Goal: Check status: Check status

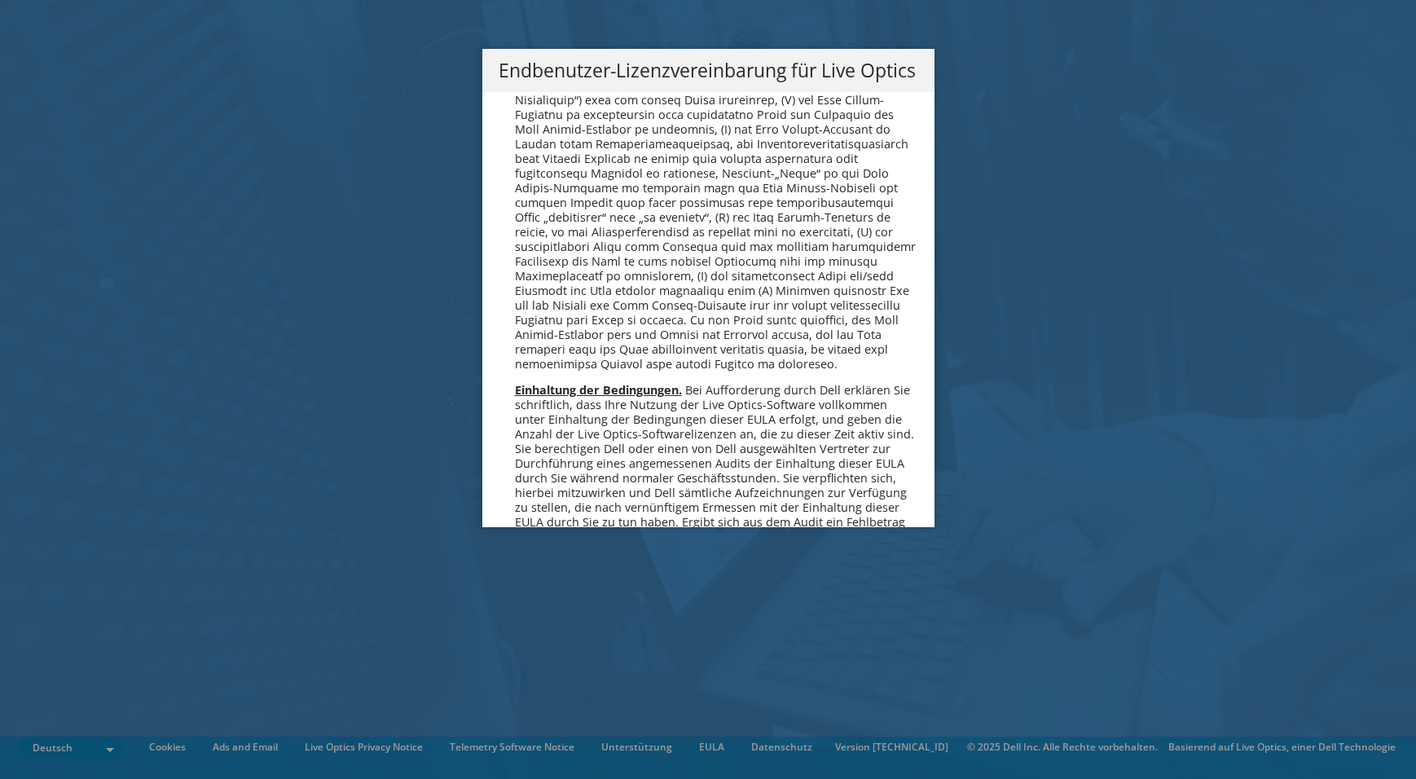
scroll to position [2037, 0]
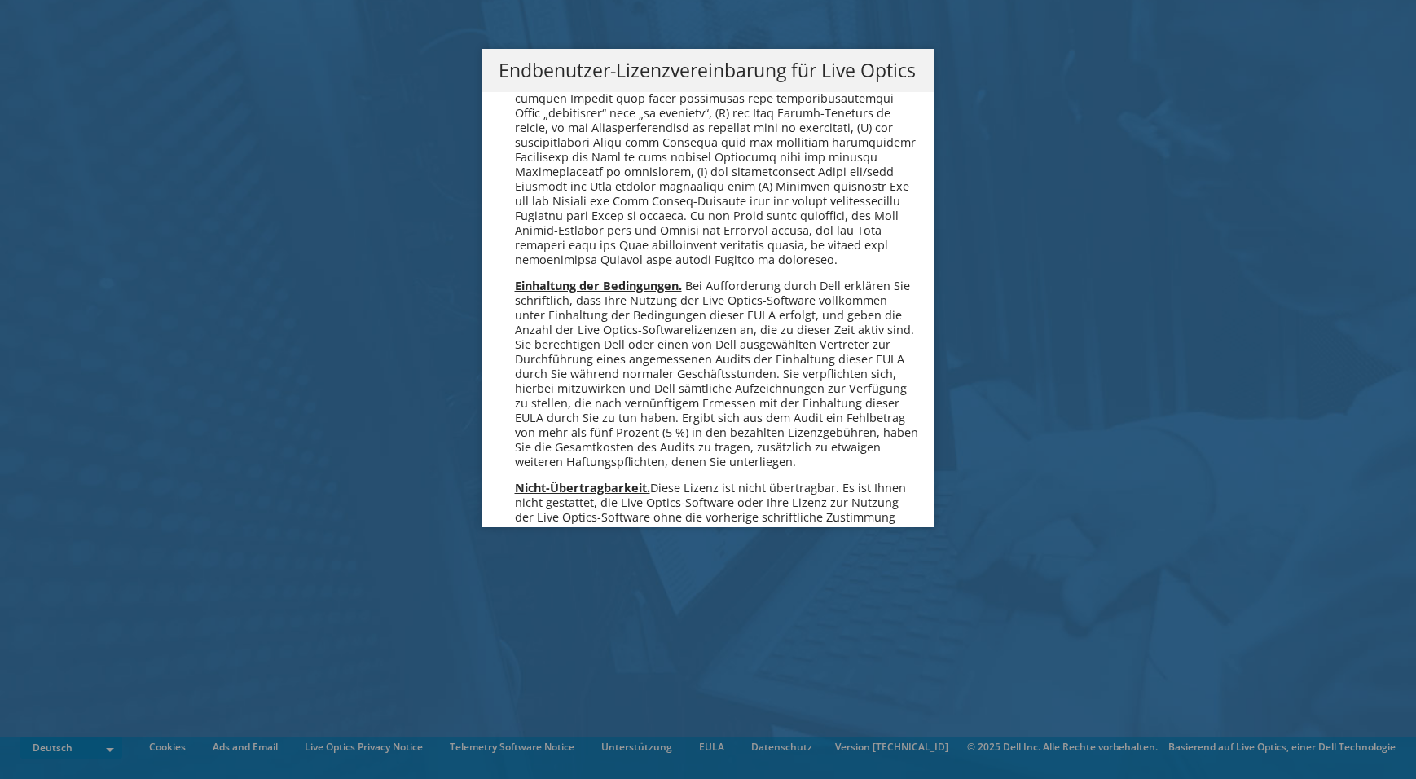
click at [913, 213] on div "Bitte Read Sie die folgende Lizenzvereinbarung. Sie müssen die Bedingungen dies…" at bounding box center [708, 309] width 452 height 435
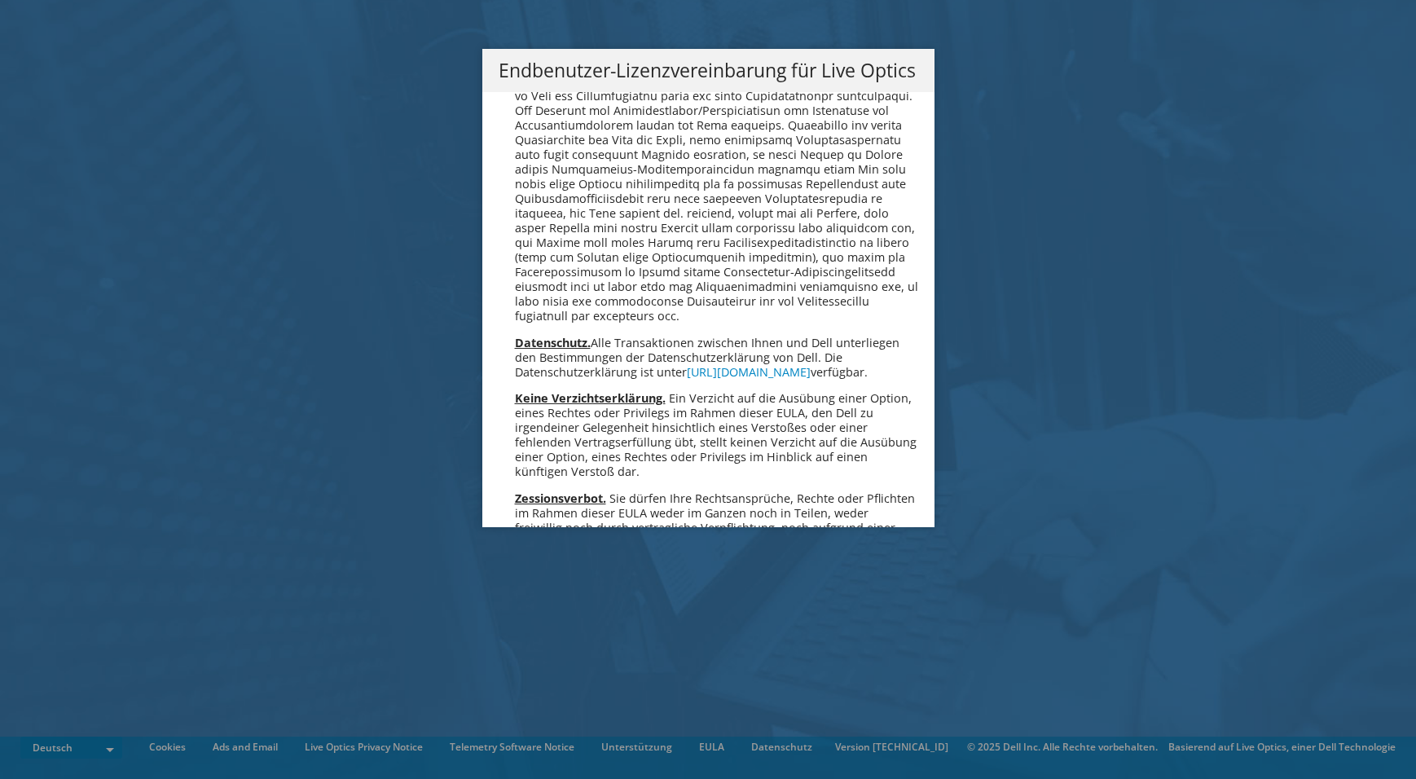
scroll to position [8011, 0]
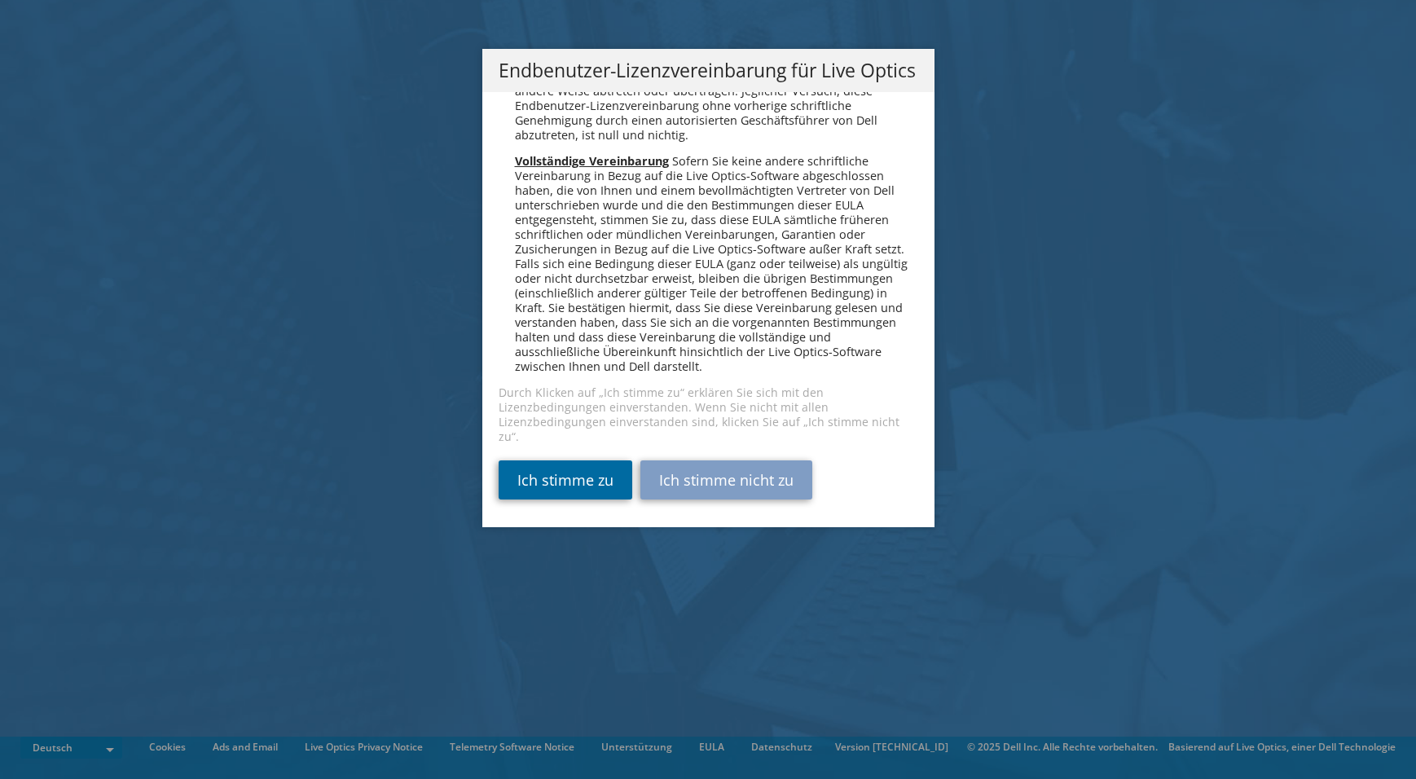
click at [567, 470] on link "Ich stimme zu" at bounding box center [566, 479] width 134 height 39
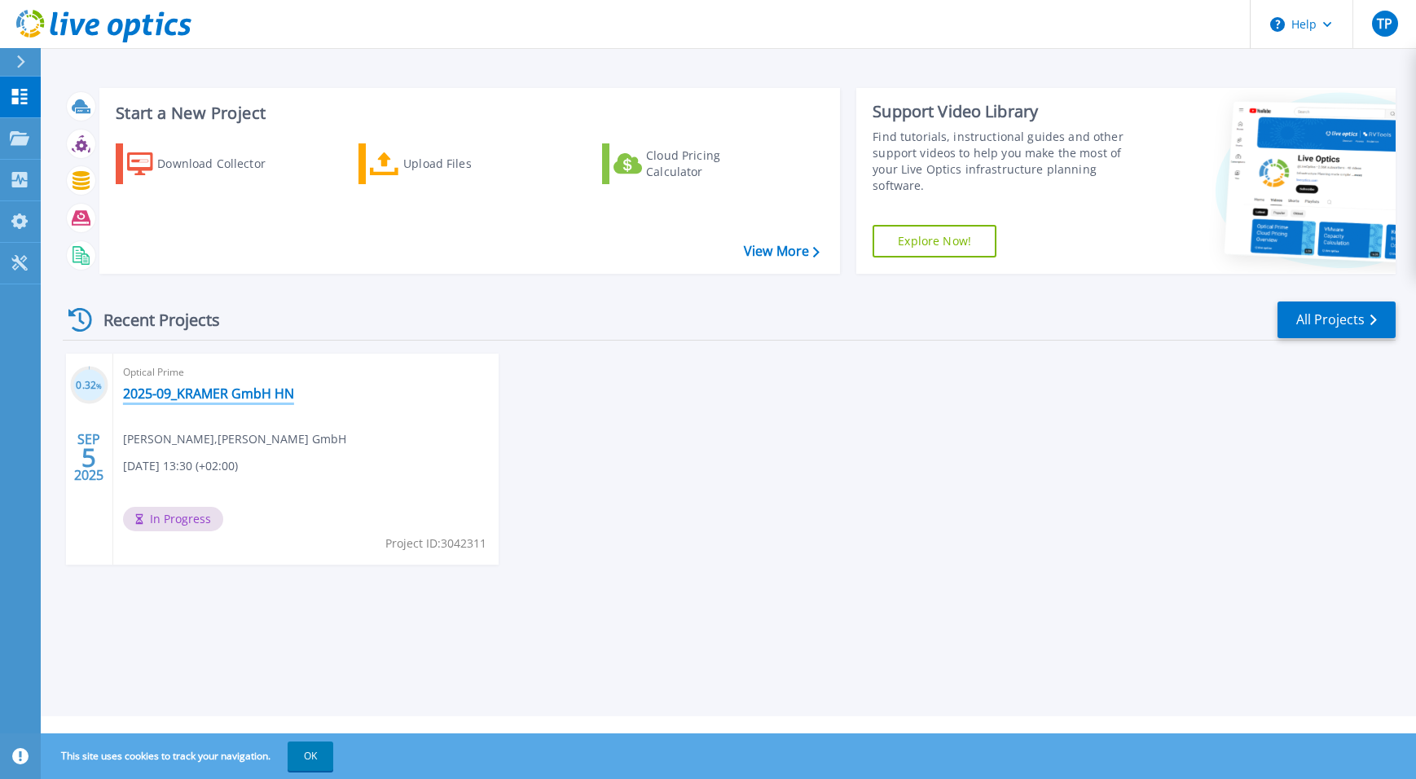
click at [203, 385] on link "2025-09_KRAMER GmbH HN" at bounding box center [208, 393] width 171 height 16
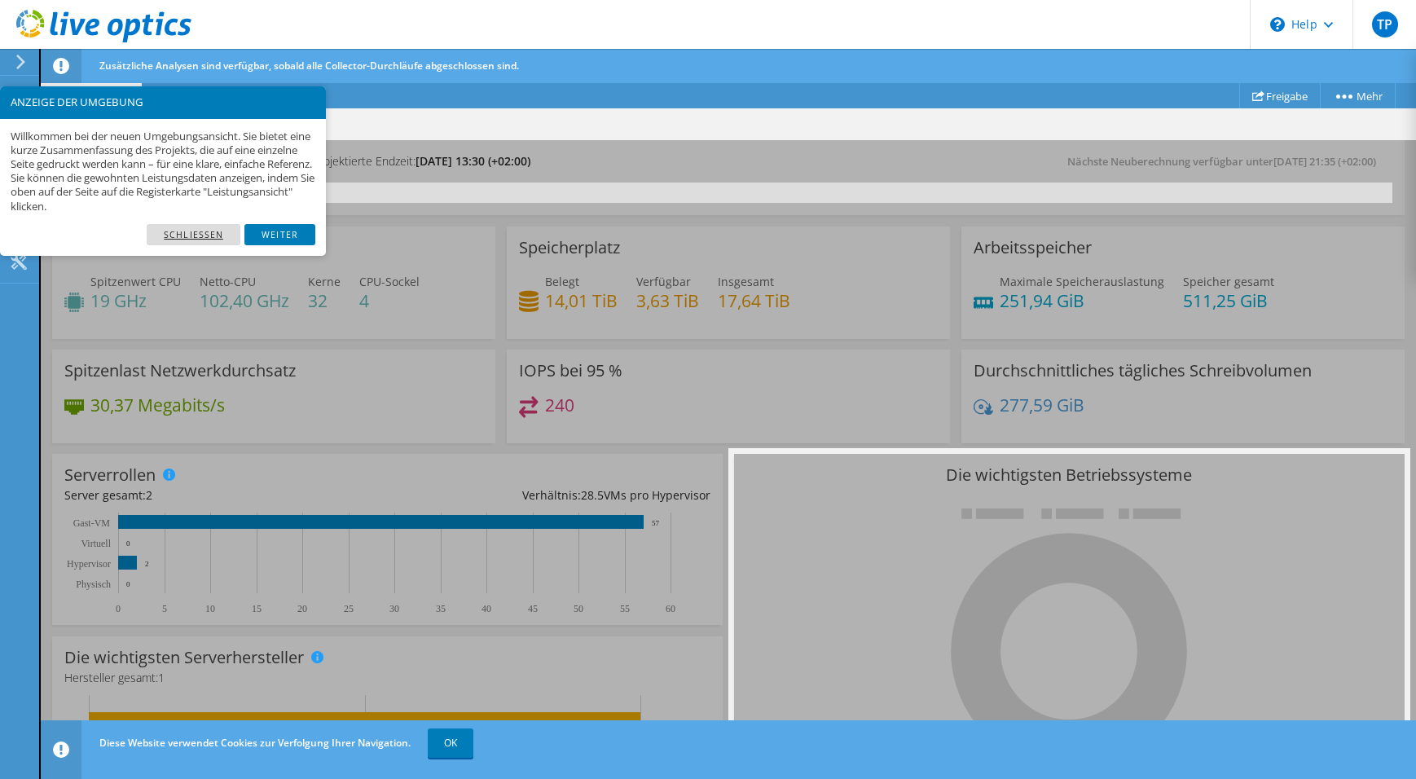
click at [233, 232] on link "Schließen" at bounding box center [194, 234] width 94 height 21
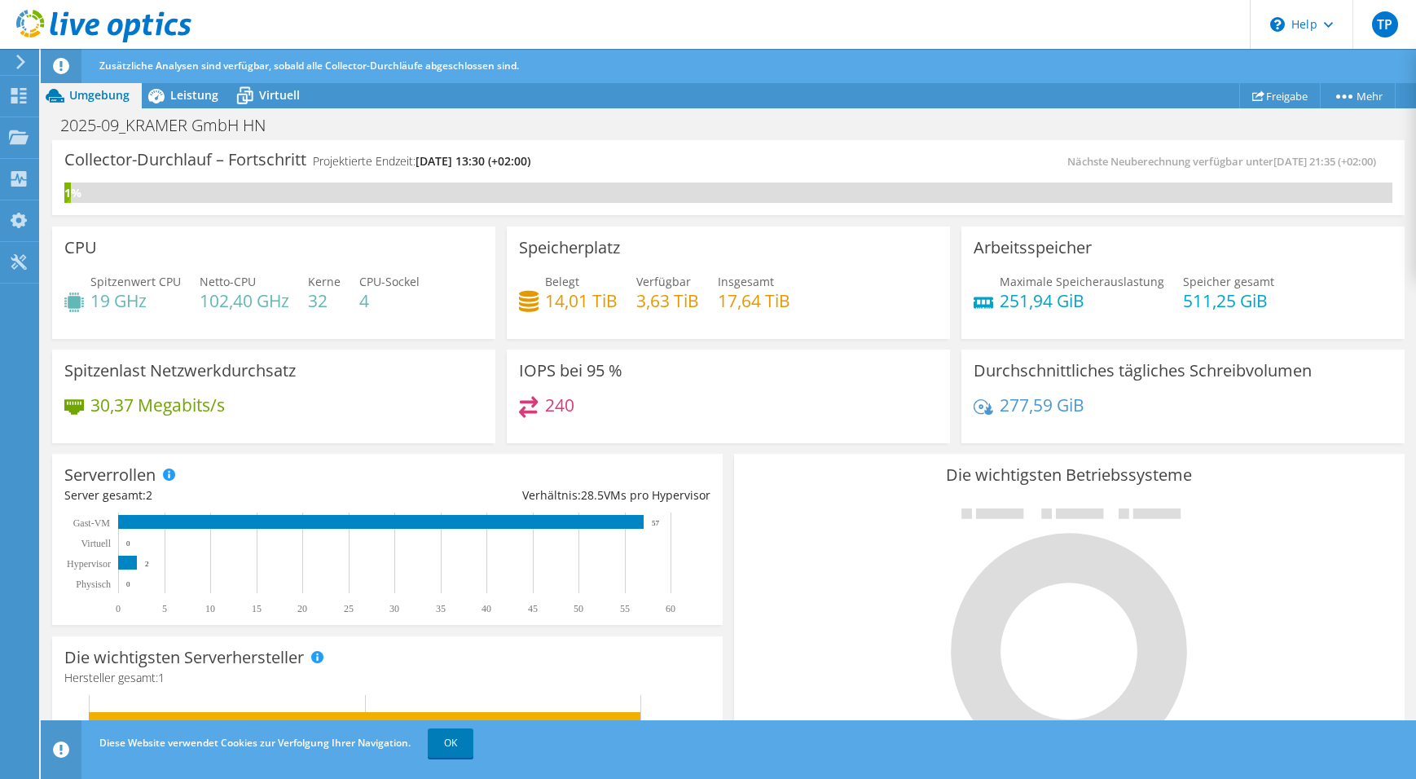
scroll to position [326, 0]
click at [20, 222] on icon at bounding box center [19, 220] width 20 height 15
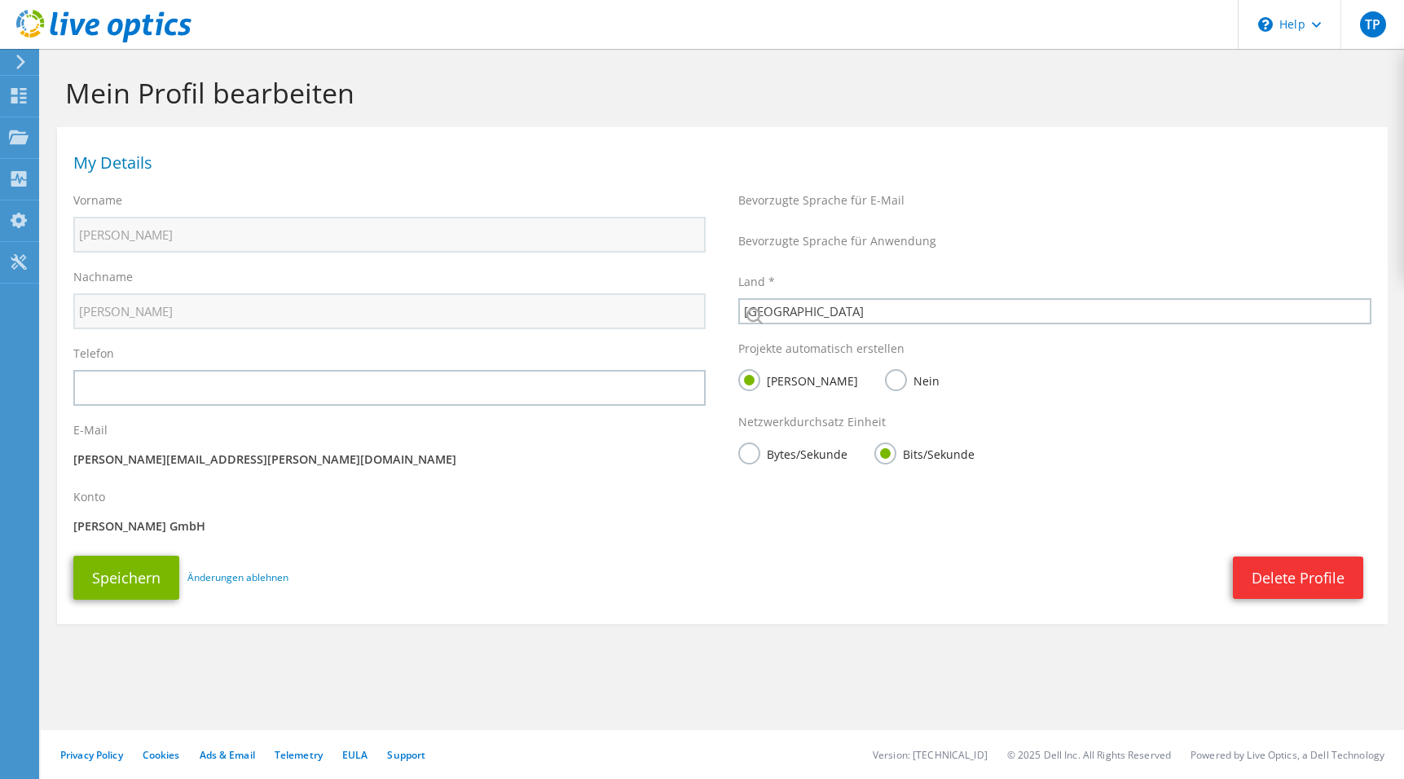
select select "56"
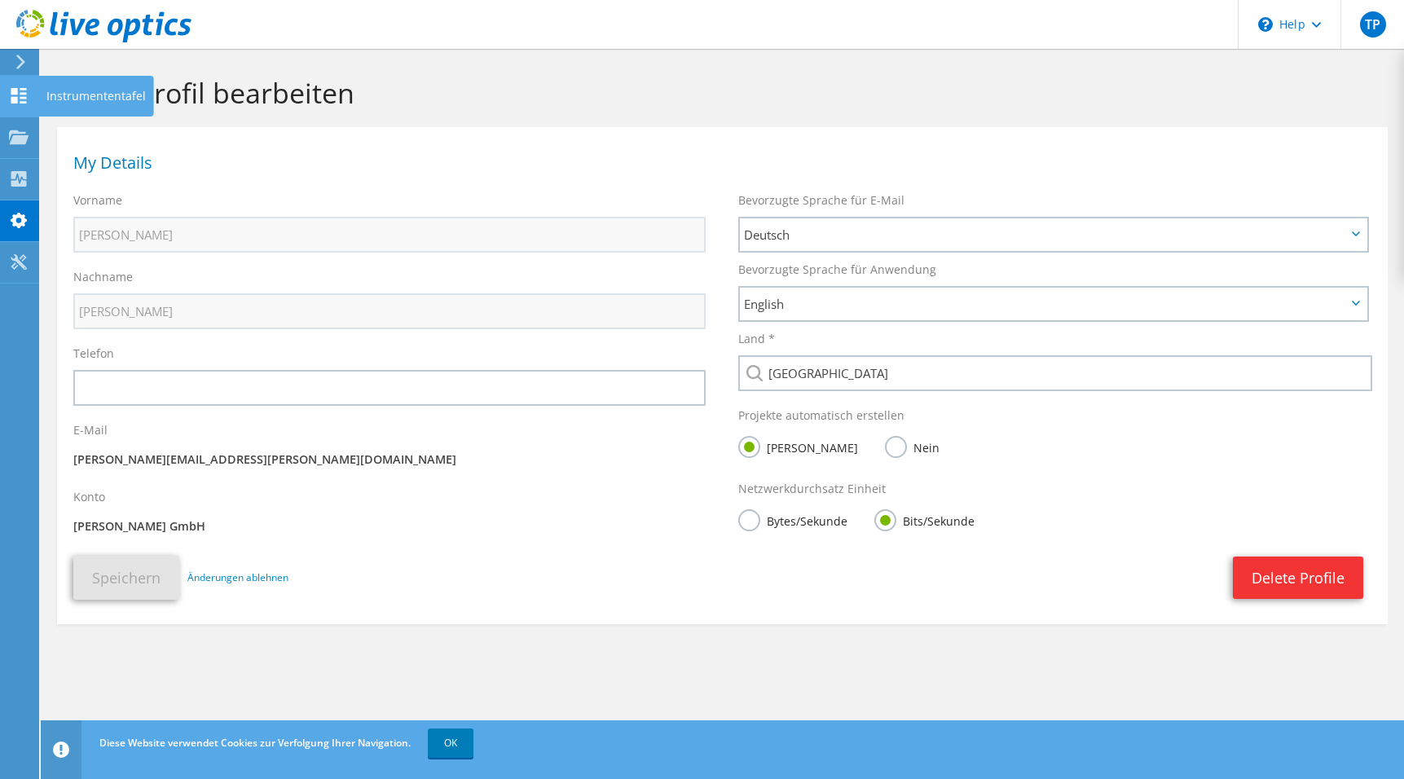
click at [24, 90] on use at bounding box center [18, 95] width 15 height 15
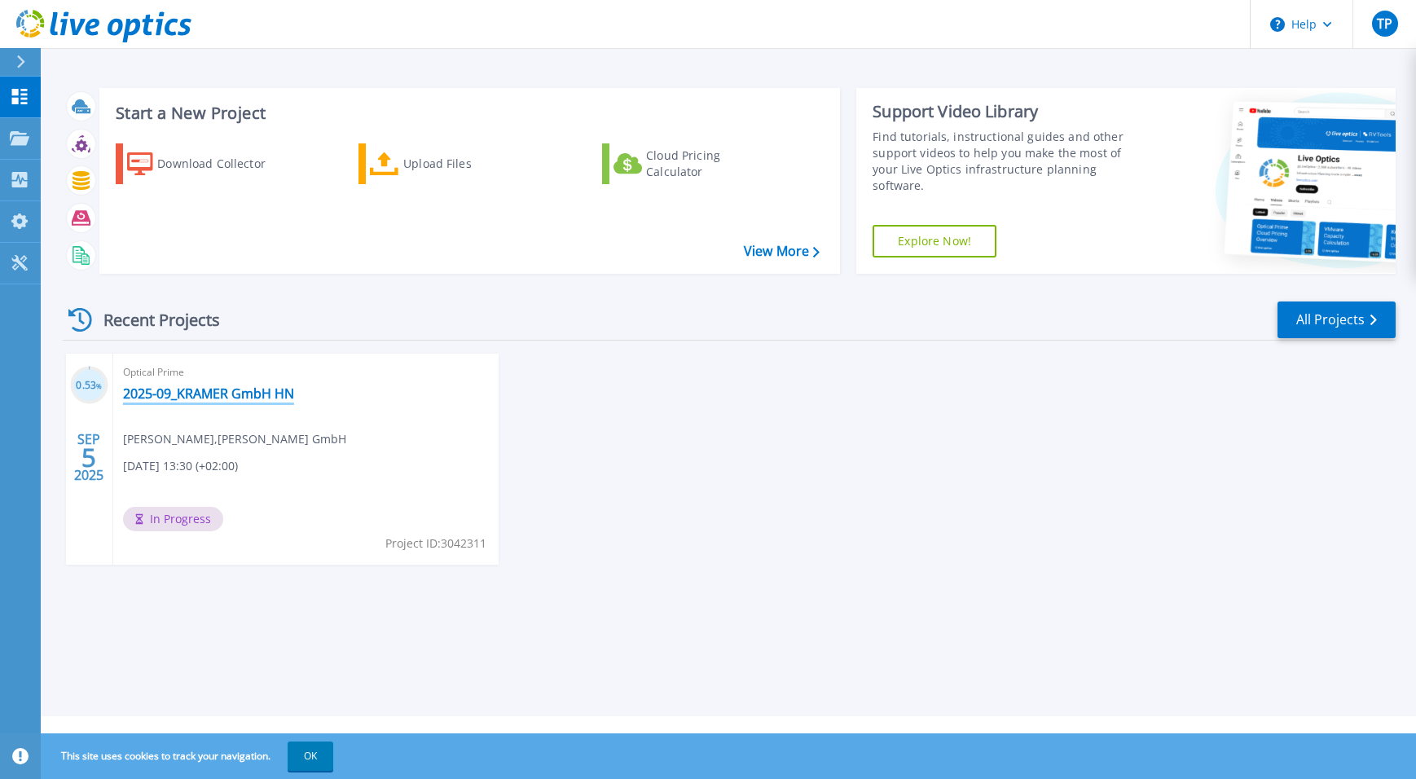
click at [200, 399] on link "2025-09_KRAMER GmbH HN" at bounding box center [208, 393] width 171 height 16
